Goal: Task Accomplishment & Management: Manage account settings

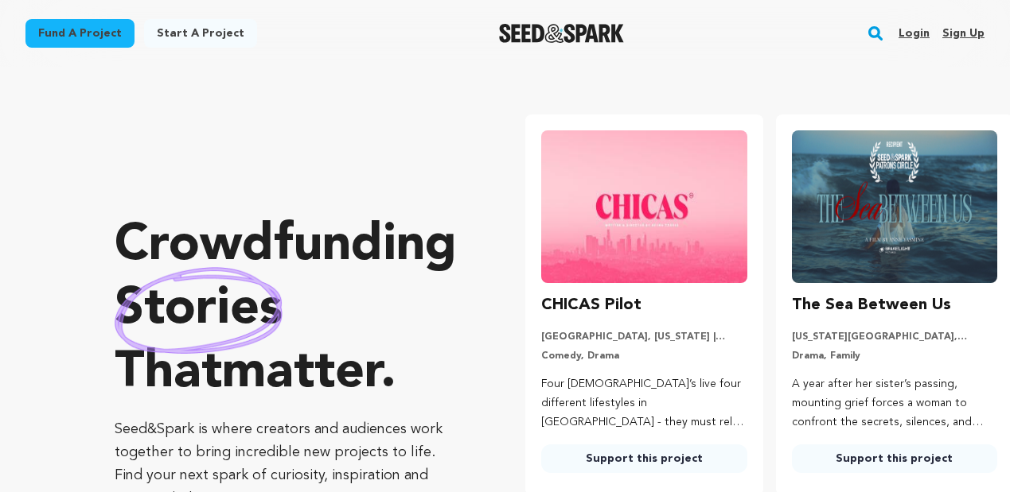
click at [914, 34] on link "Login" at bounding box center [913, 33] width 31 height 25
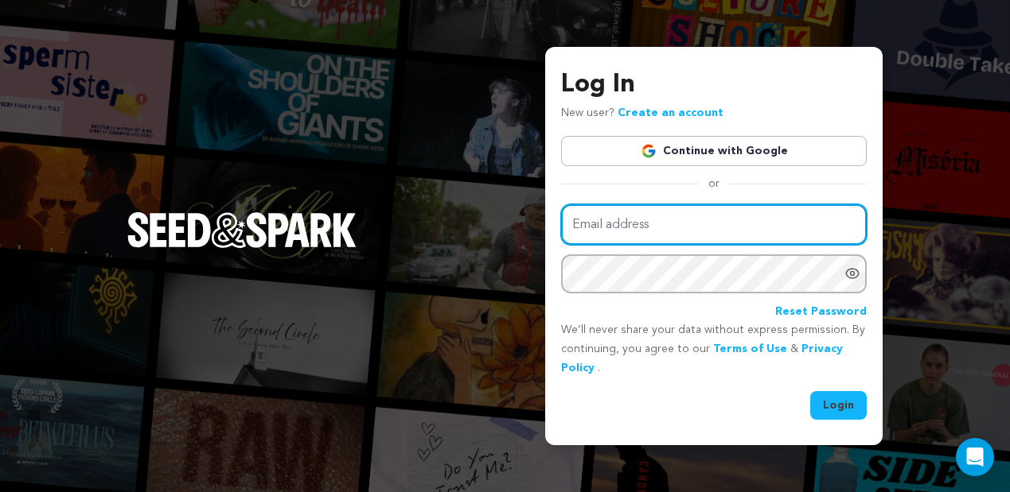
type input "[EMAIL_ADDRESS][DOMAIN_NAME]"
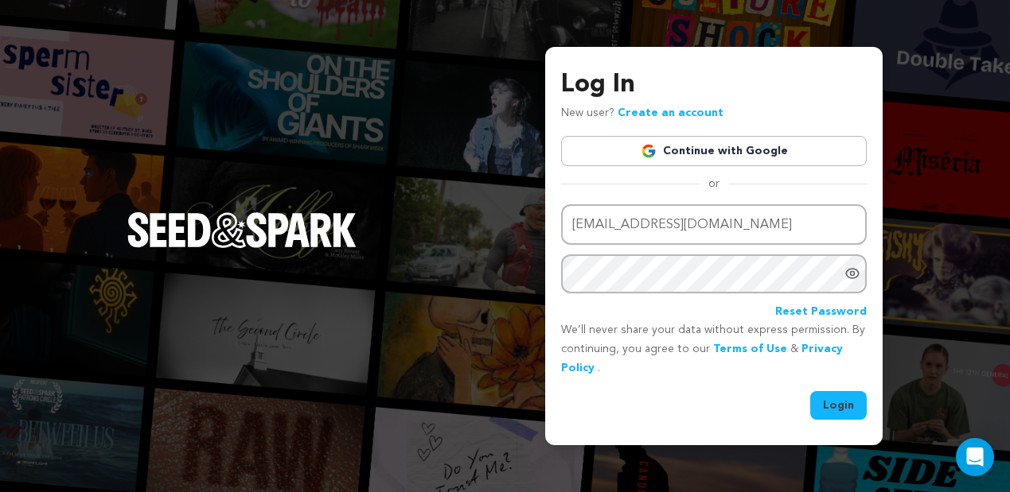
click at [840, 414] on button "Login" at bounding box center [838, 405] width 56 height 29
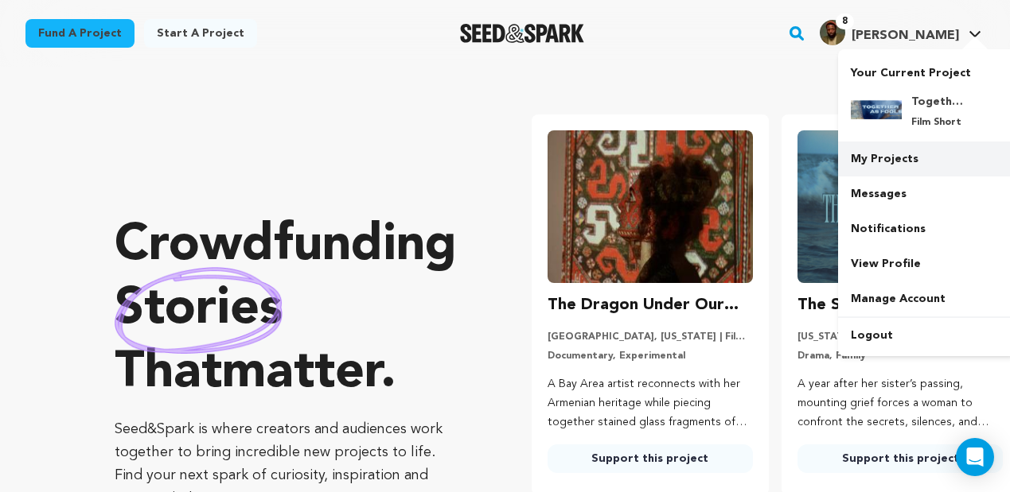
click at [874, 159] on link "My Projects" at bounding box center [927, 159] width 178 height 35
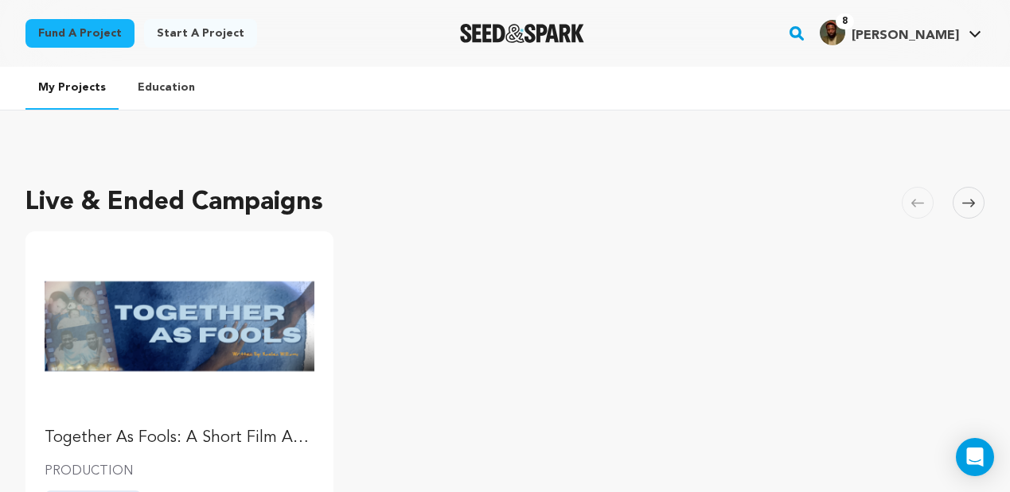
click at [209, 364] on img "Fund Together As Fools: A Short Film About Brotherhood" at bounding box center [180, 326] width 270 height 151
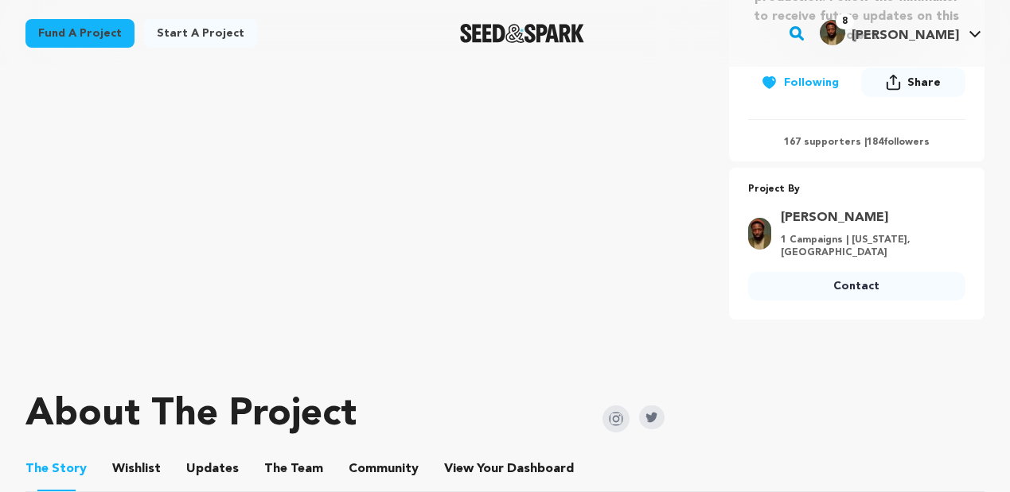
scroll to position [687, 0]
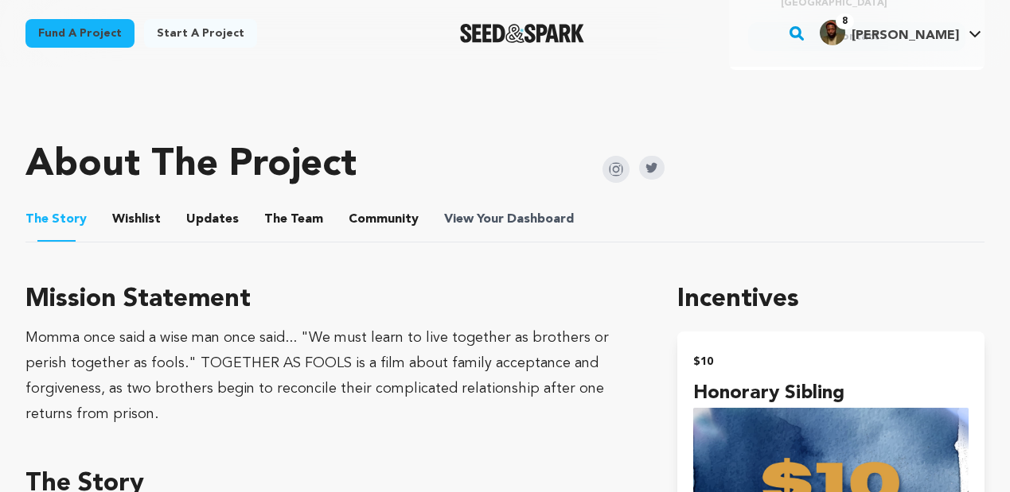
click at [523, 216] on span "Dashboard" at bounding box center [540, 219] width 67 height 19
click at [523, 217] on span "Dashboard" at bounding box center [540, 219] width 67 height 19
click at [389, 219] on button "Community" at bounding box center [383, 223] width 38 height 38
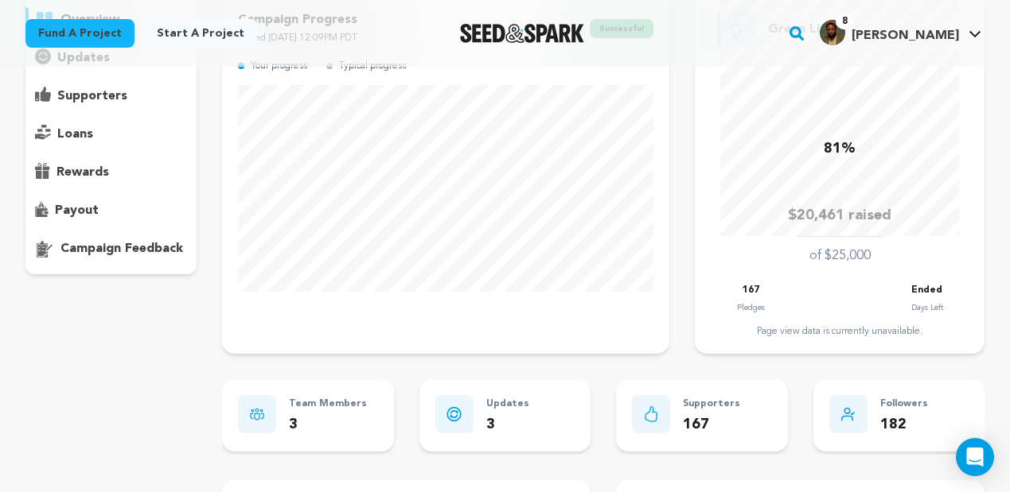
scroll to position [158, 0]
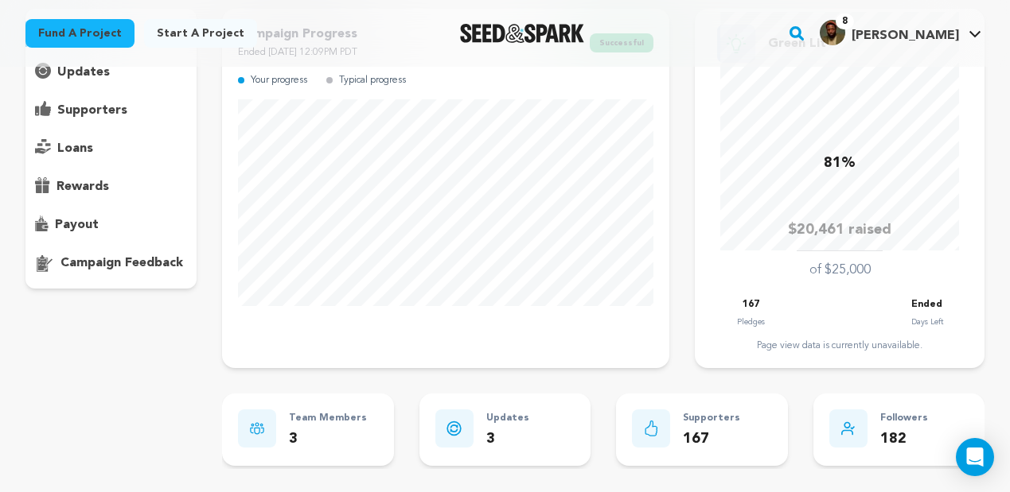
click at [68, 220] on p "payout" at bounding box center [77, 225] width 44 height 19
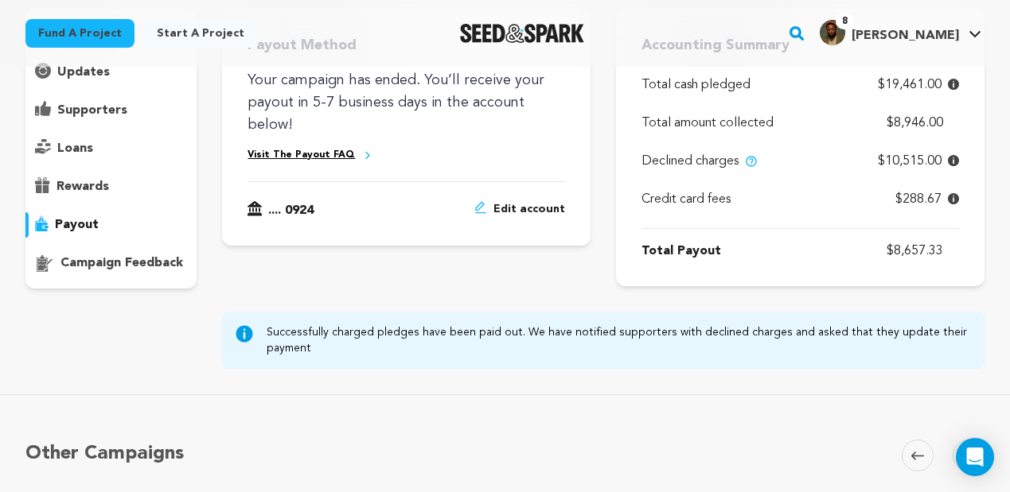
click at [72, 189] on p "rewards" at bounding box center [82, 186] width 53 height 19
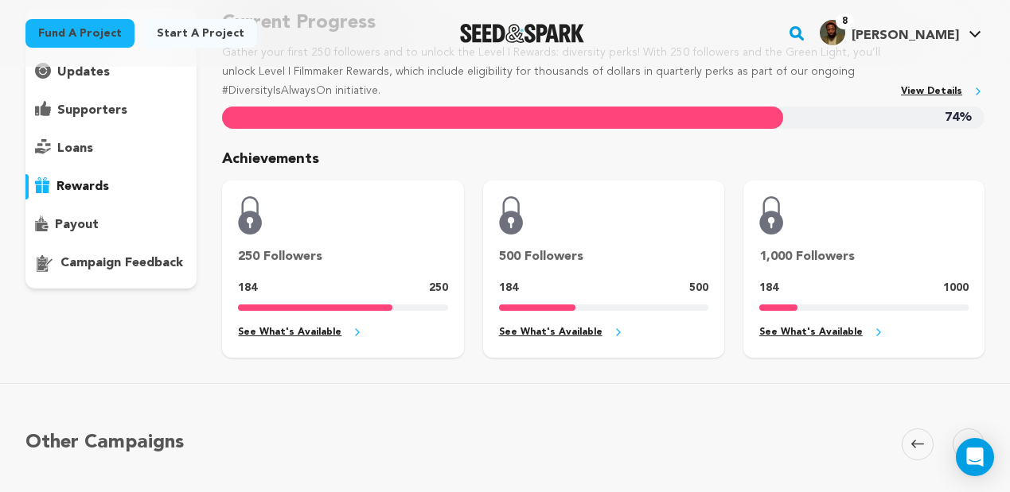
click at [74, 228] on p "payout" at bounding box center [77, 225] width 44 height 19
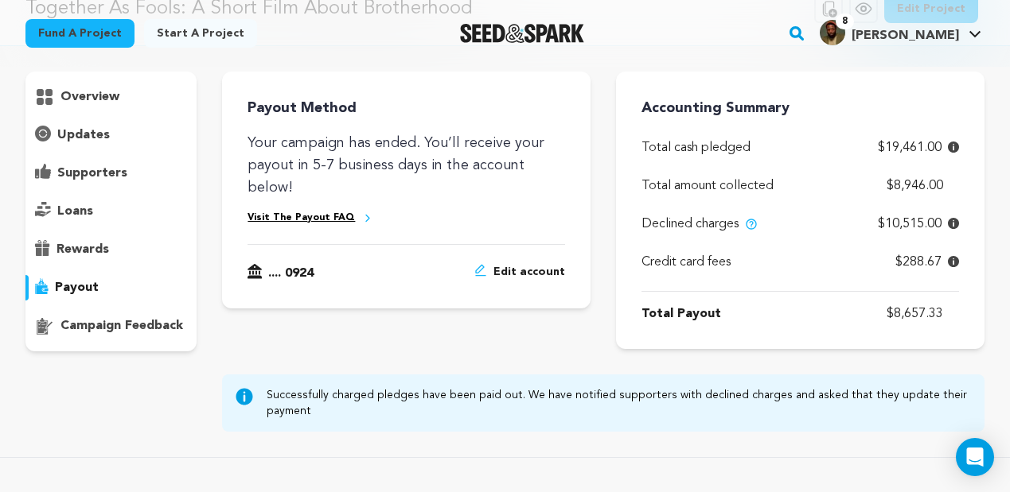
scroll to position [94, 0]
click at [78, 174] on p "supporters" at bounding box center [92, 174] width 70 height 19
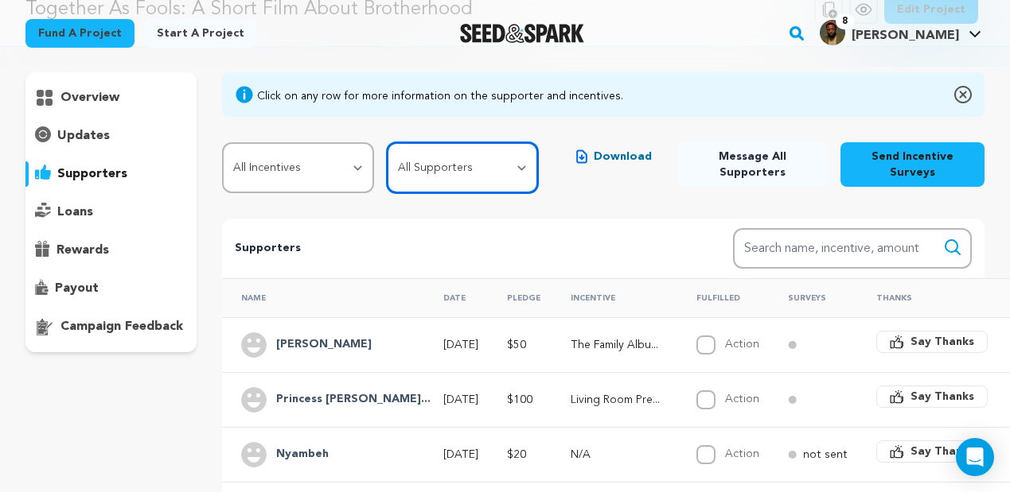
click at [450, 164] on select "All Supporters Survey not sent Survey incomplete Survey complete Incentive not …" at bounding box center [463, 167] width 152 height 51
select select "pledge_incomplete"
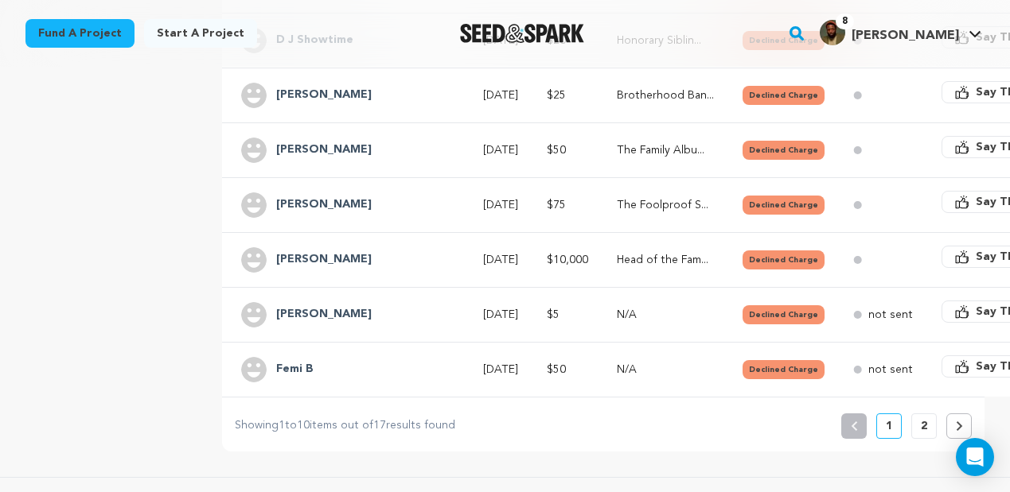
scroll to position [567, 0]
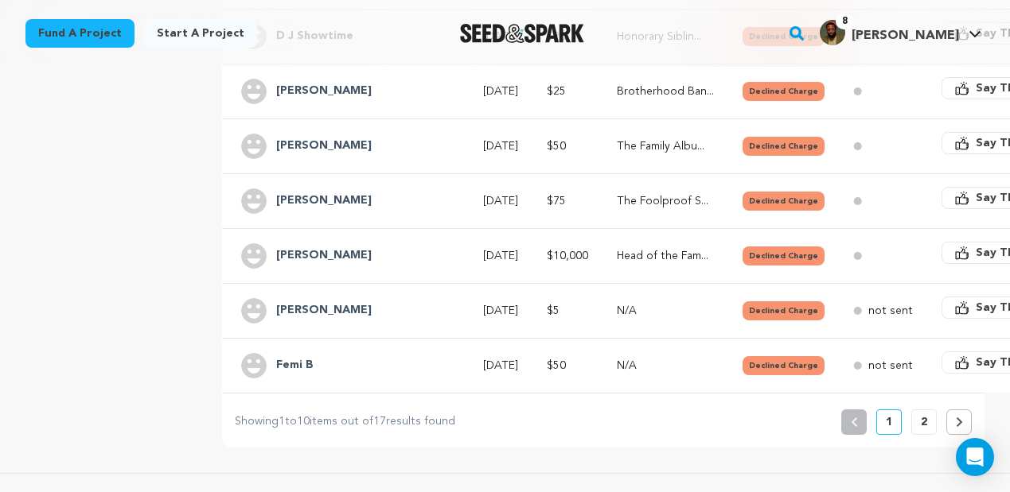
click at [909, 417] on div "Previous 1 2" at bounding box center [906, 422] width 130 height 25
click at [920, 418] on button "2" at bounding box center [923, 422] width 25 height 25
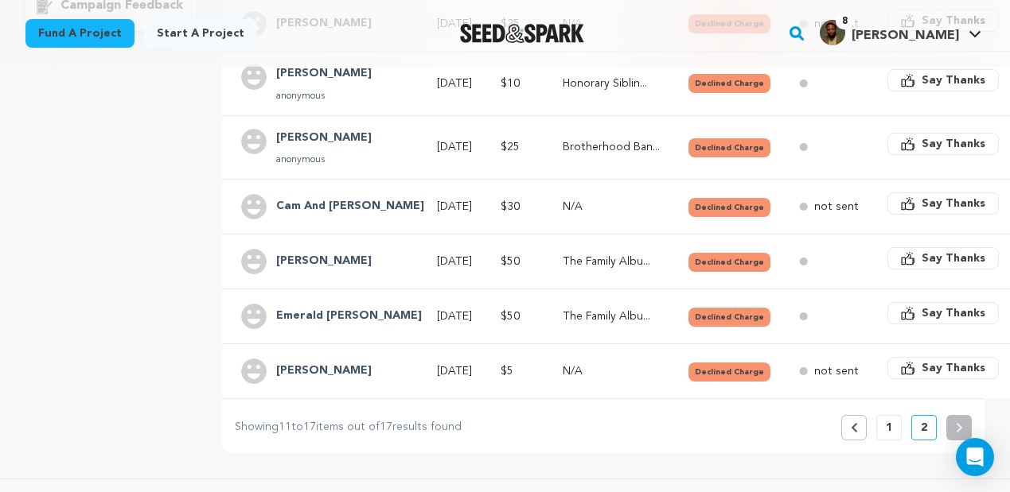
scroll to position [440, 0]
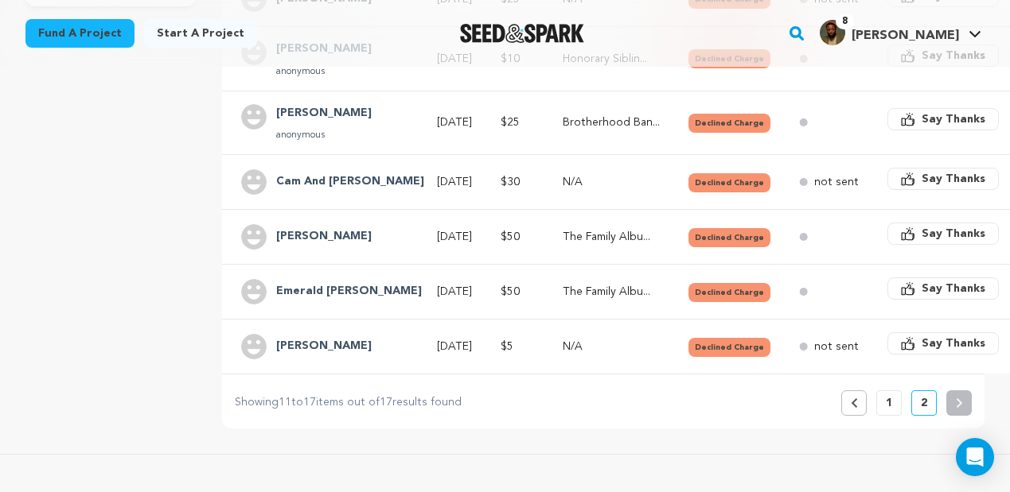
click at [889, 402] on p "1" at bounding box center [888, 403] width 6 height 16
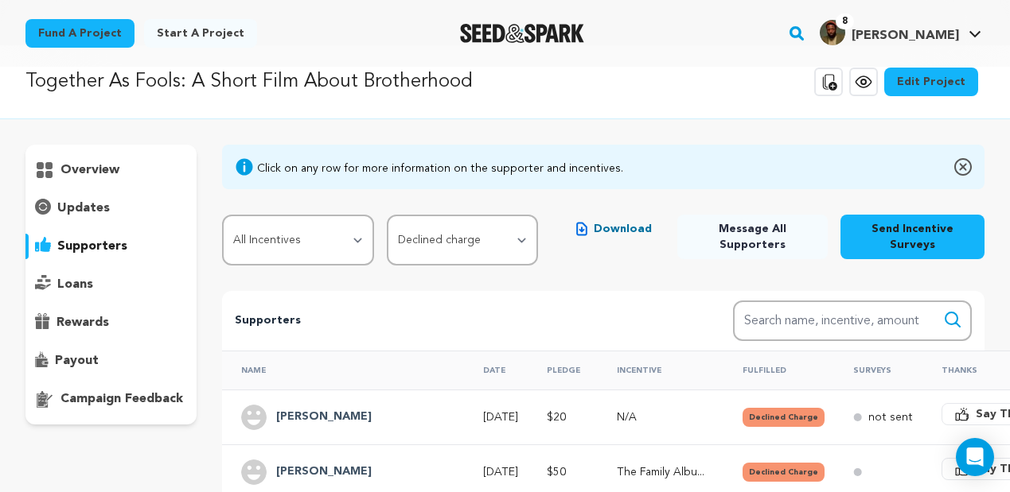
scroll to position [0, 0]
